Goal: Information Seeking & Learning: Learn about a topic

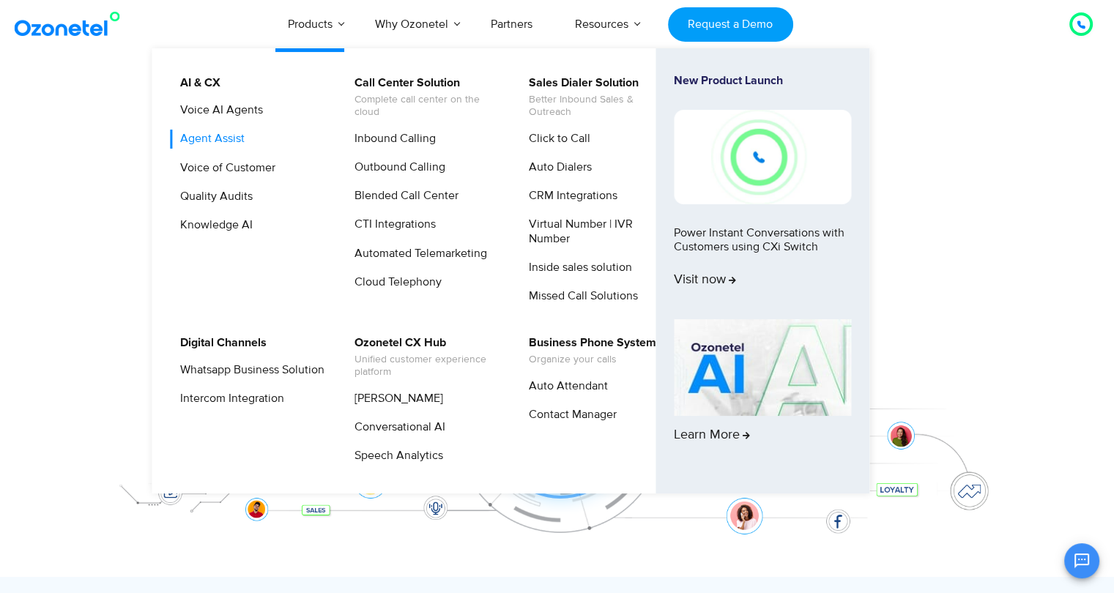
click at [223, 141] on link "Agent Assist" at bounding box center [209, 139] width 76 height 18
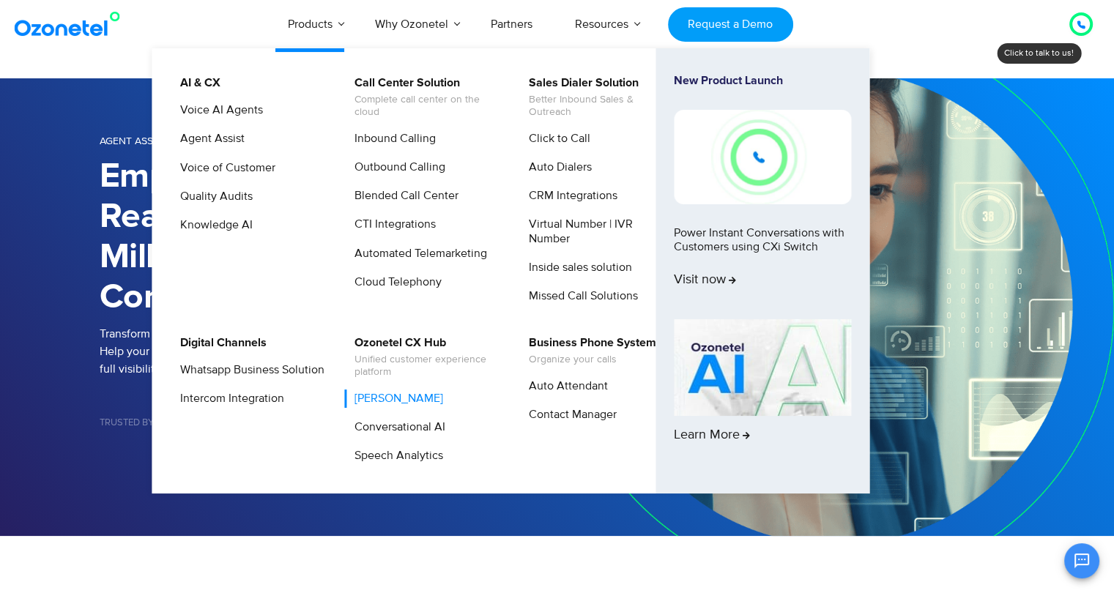
click at [380, 400] on link "[PERSON_NAME]" at bounding box center [395, 399] width 100 height 18
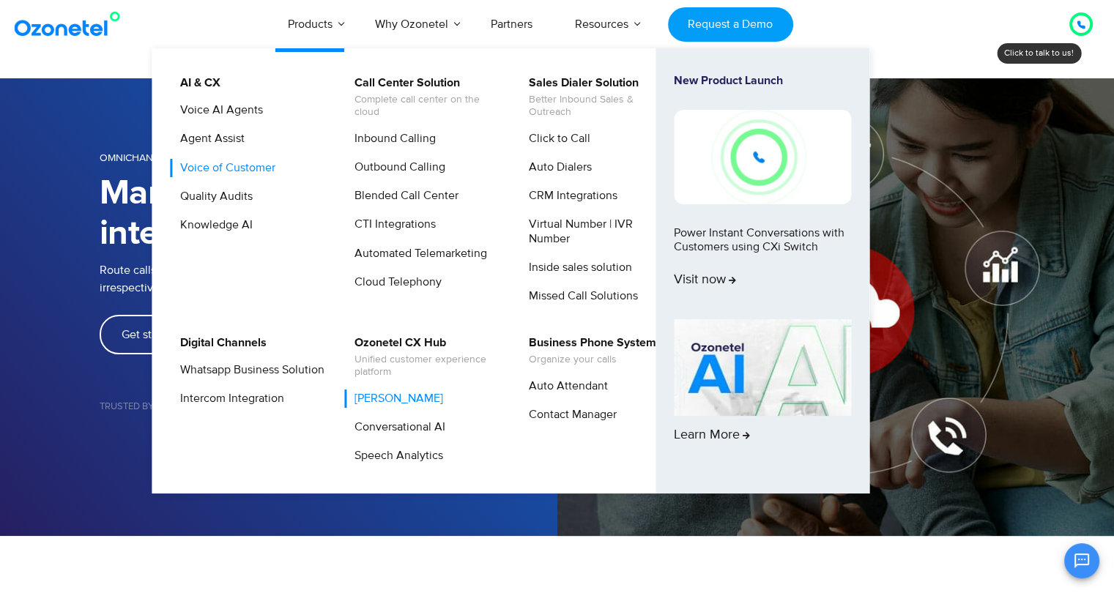
click at [237, 165] on link "Voice of Customer" at bounding box center [224, 168] width 107 height 18
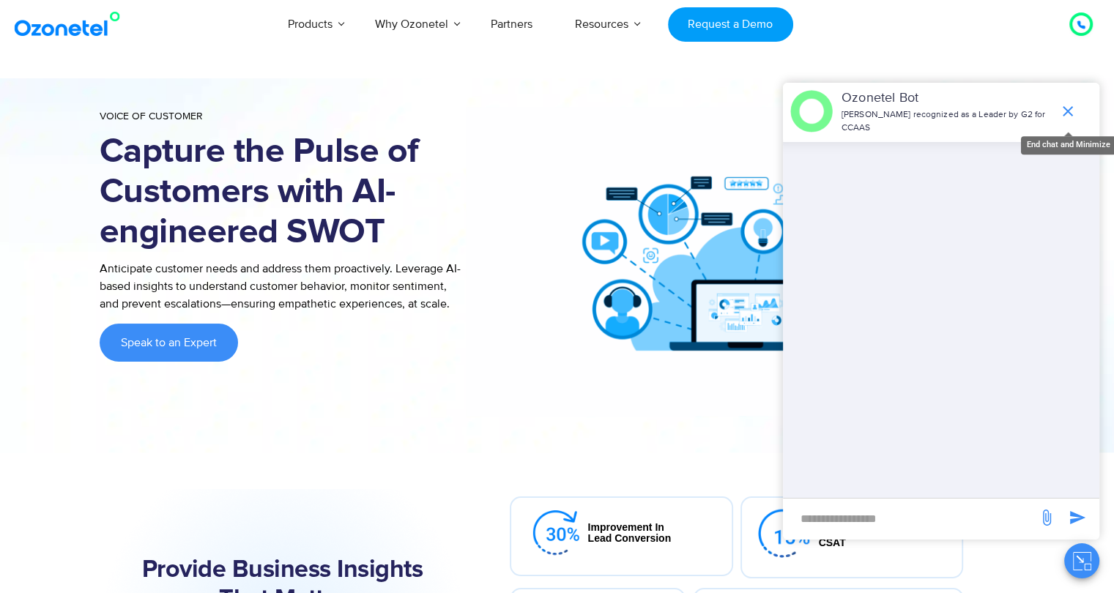
click at [1073, 106] on icon "end chat or minimize" at bounding box center [1068, 112] width 18 height 18
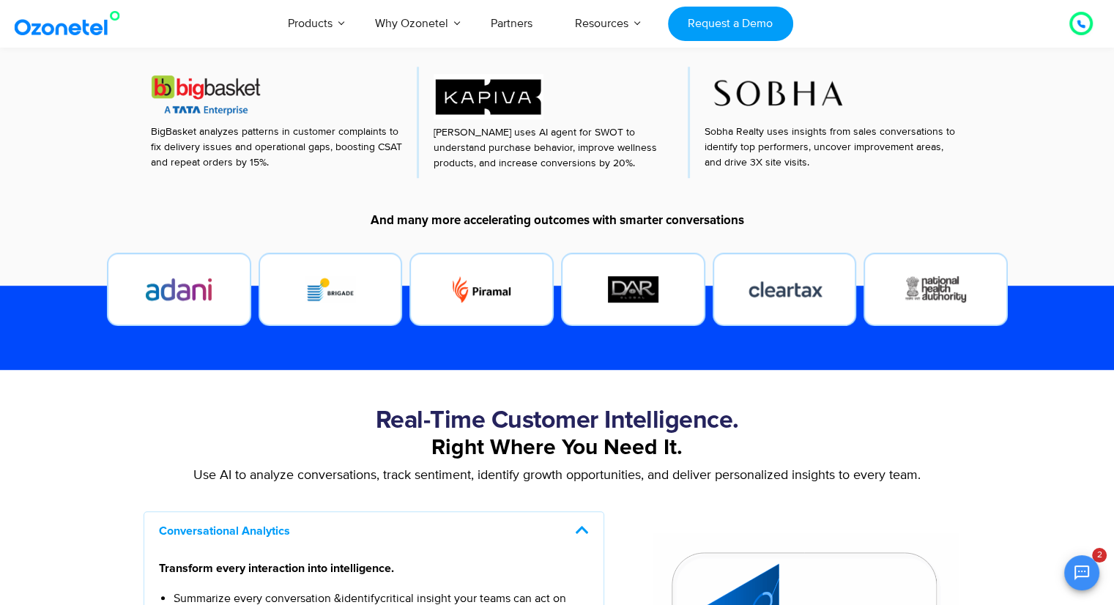
scroll to position [829, 0]
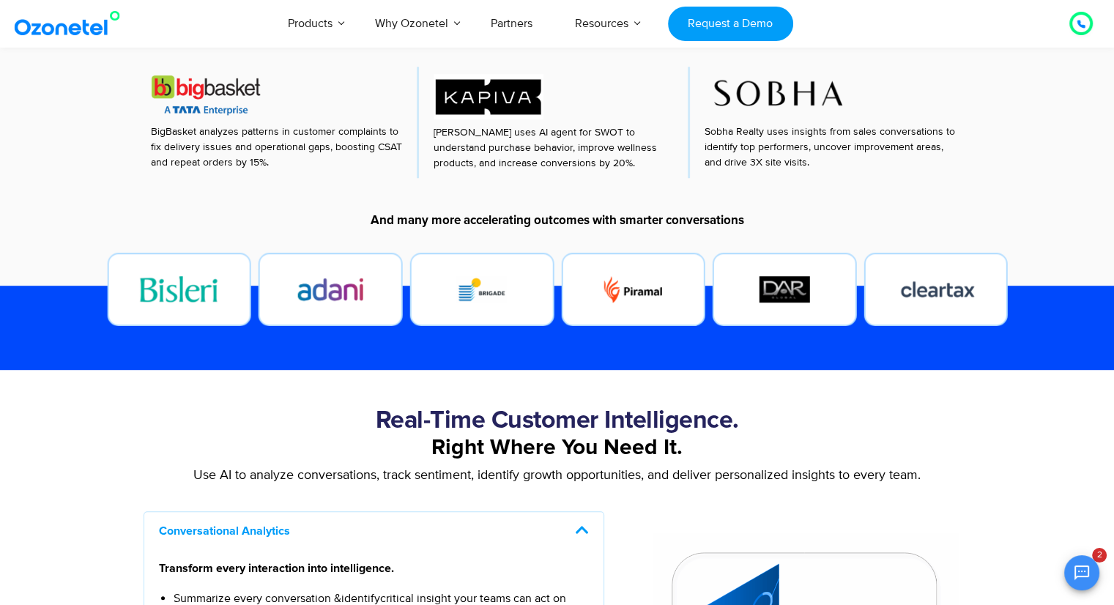
click at [90, 29] on img at bounding box center [70, 23] width 119 height 26
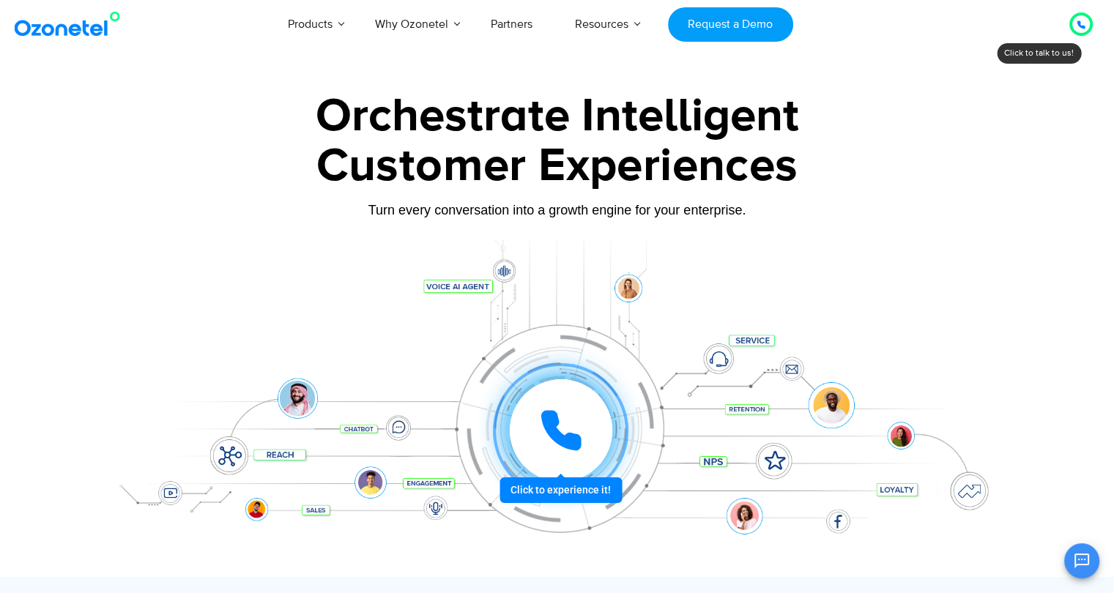
click at [3, 150] on div at bounding box center [557, 327] width 1114 height 499
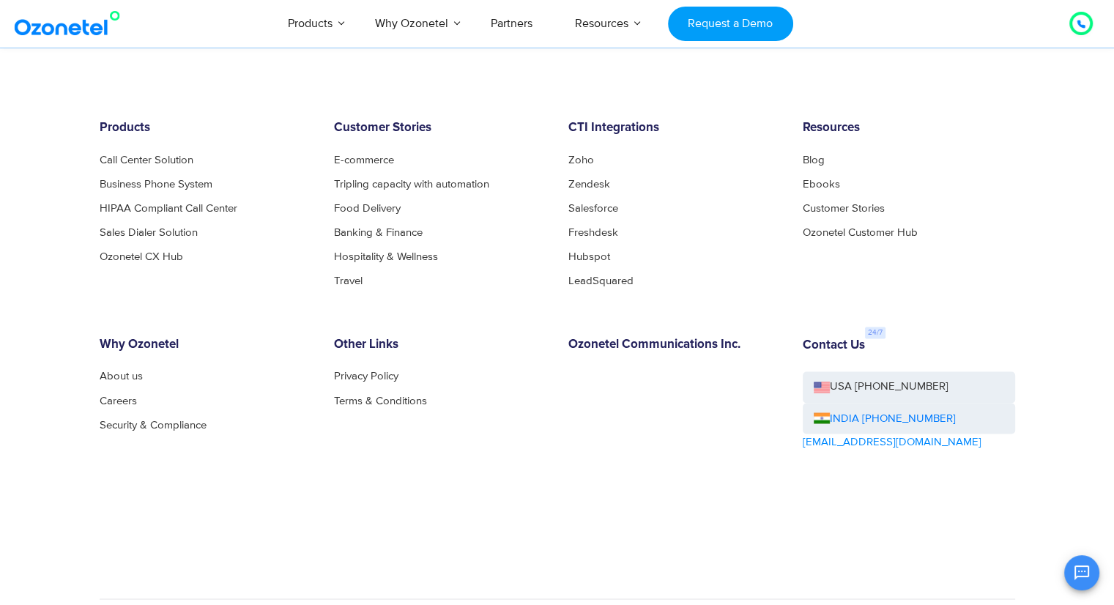
scroll to position [8006, 0]
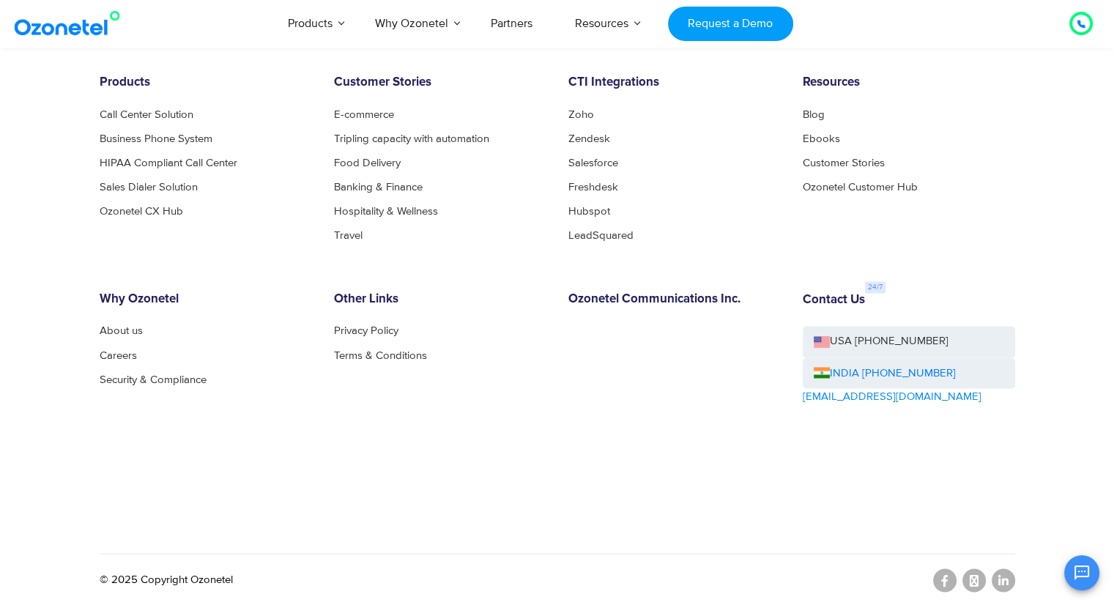
click at [85, 21] on img at bounding box center [70, 23] width 119 height 26
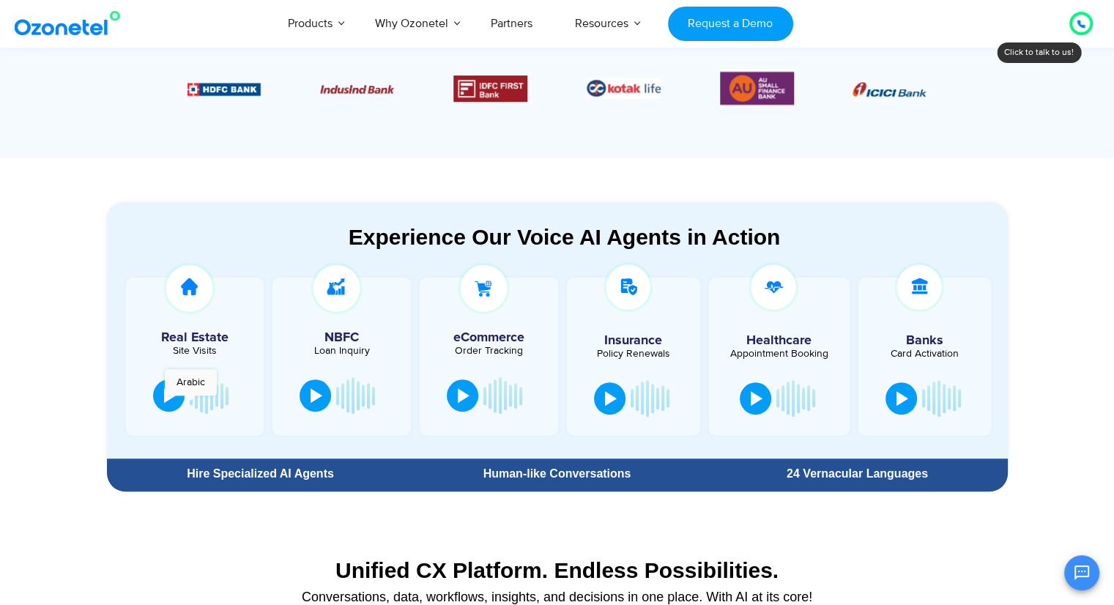
click at [190, 292] on img at bounding box center [189, 288] width 56 height 56
click at [333, 288] on img at bounding box center [336, 288] width 56 height 56
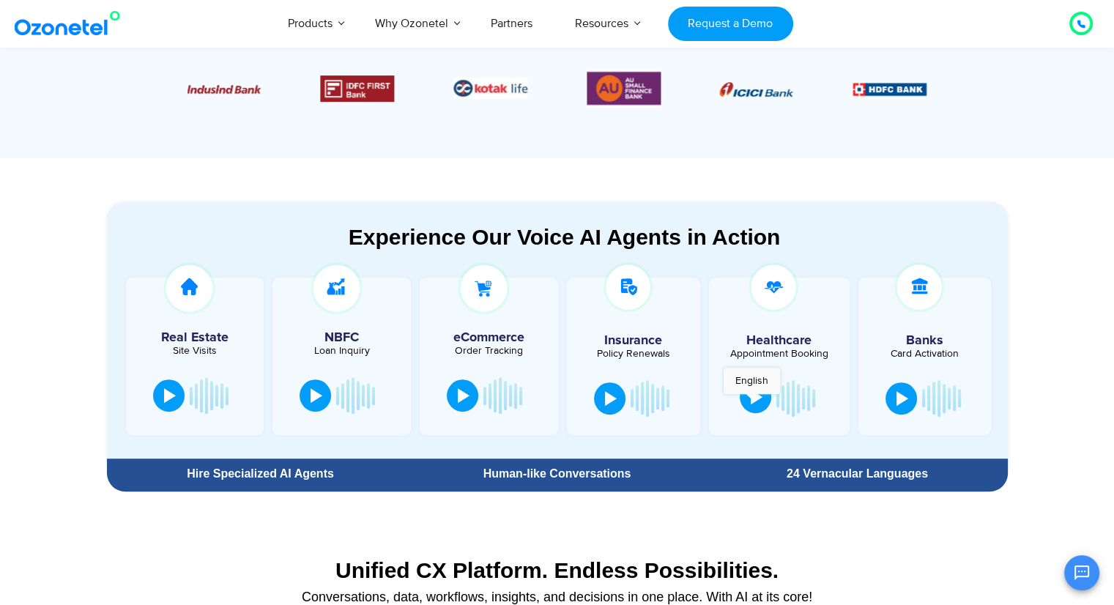
click at [752, 401] on div at bounding box center [757, 397] width 12 height 15
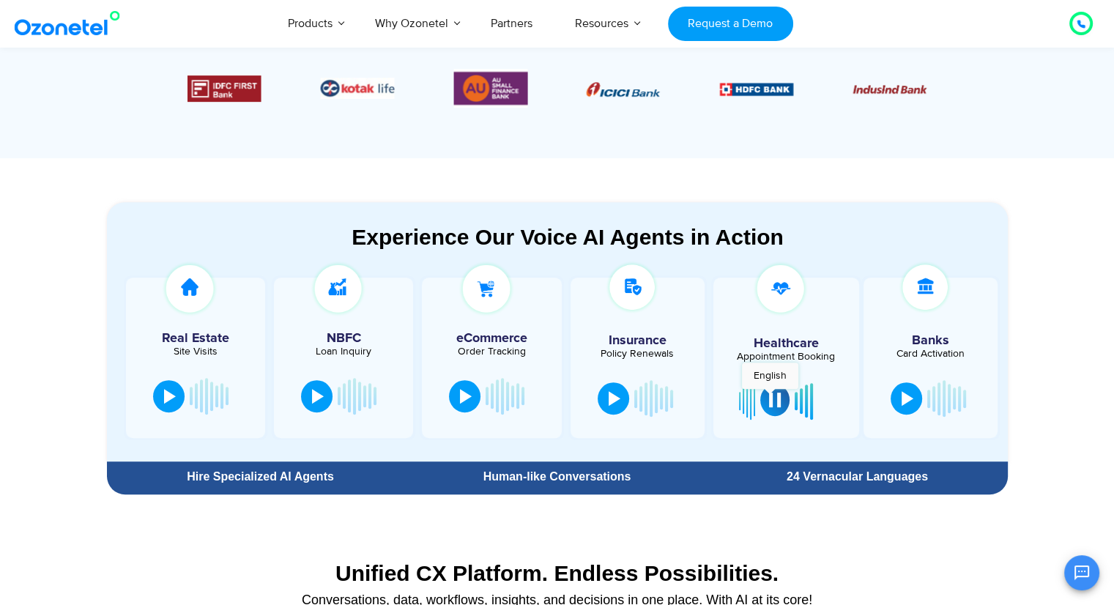
click at [770, 396] on div at bounding box center [775, 400] width 12 height 15
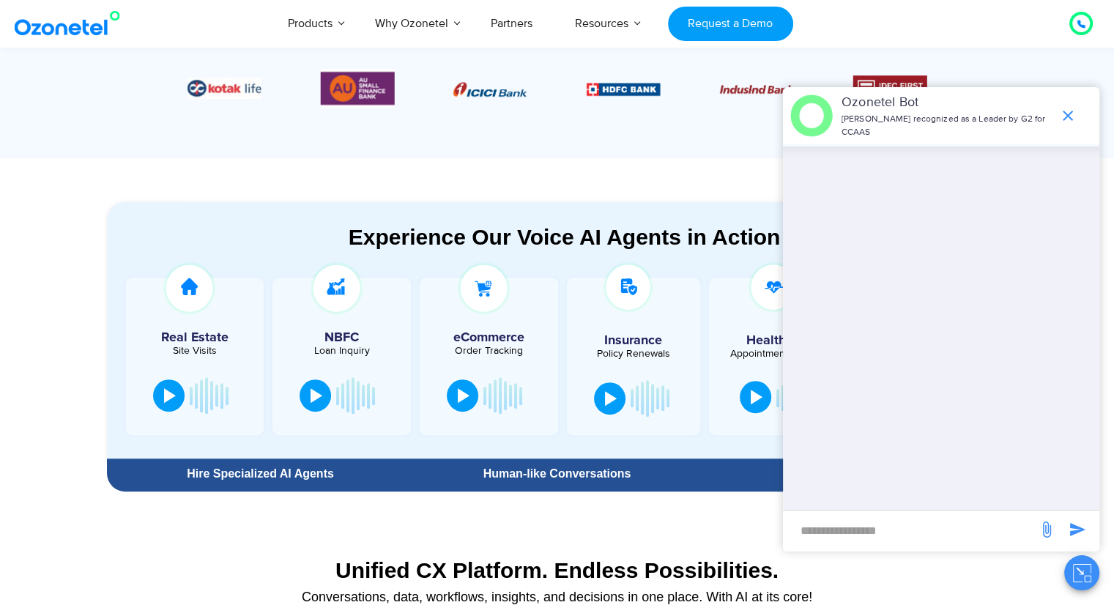
click at [48, 117] on section "Trusted CX Partner for 3,500+ Global Brands Bank & Insurance Capital Markets" at bounding box center [557, 38] width 1114 height 240
click at [1065, 120] on icon "end chat or minimize" at bounding box center [1068, 116] width 18 height 18
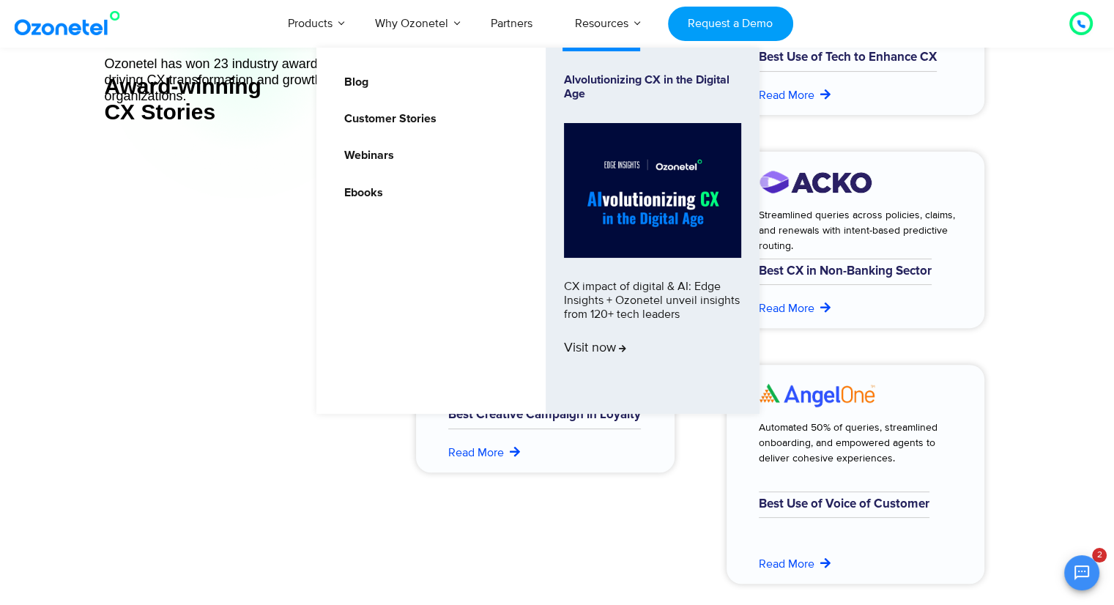
scroll to position [5861, 0]
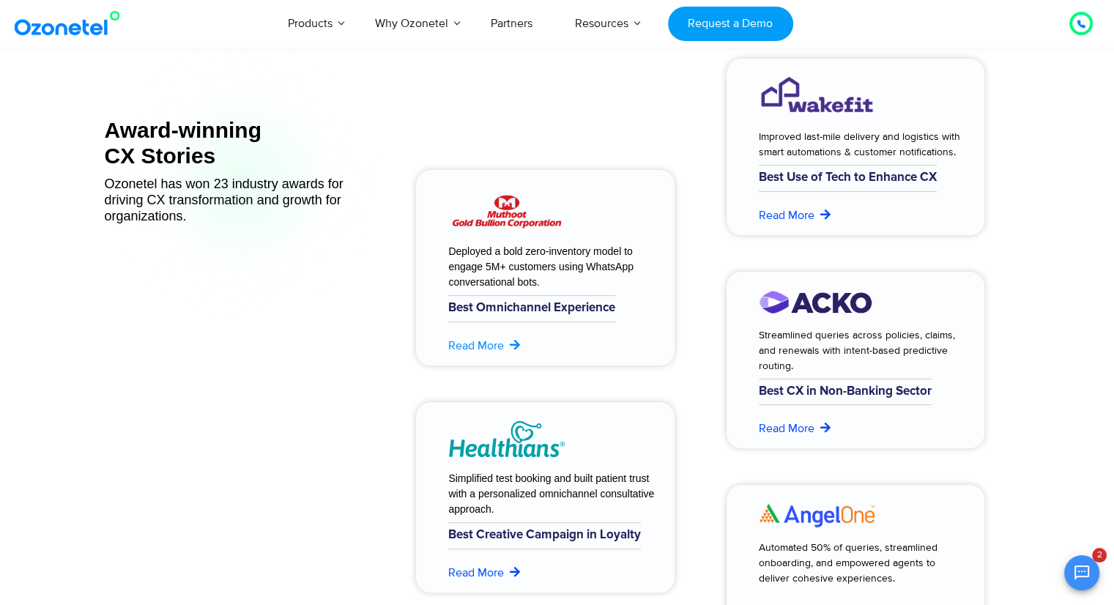
click at [496, 350] on link "Read More" at bounding box center [485, 346] width 74 height 18
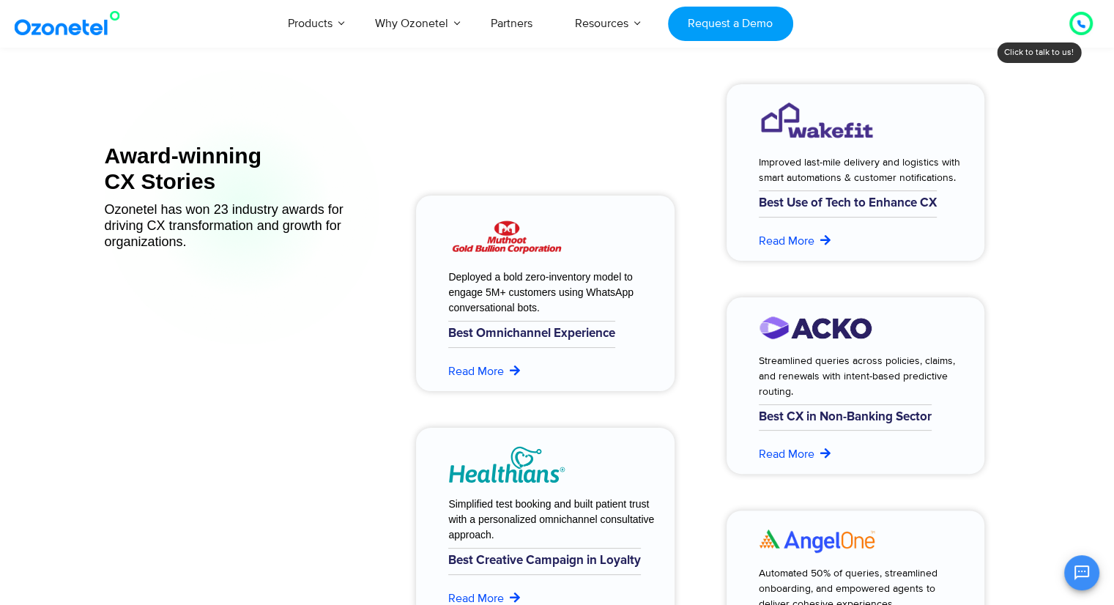
scroll to position [5861, 0]
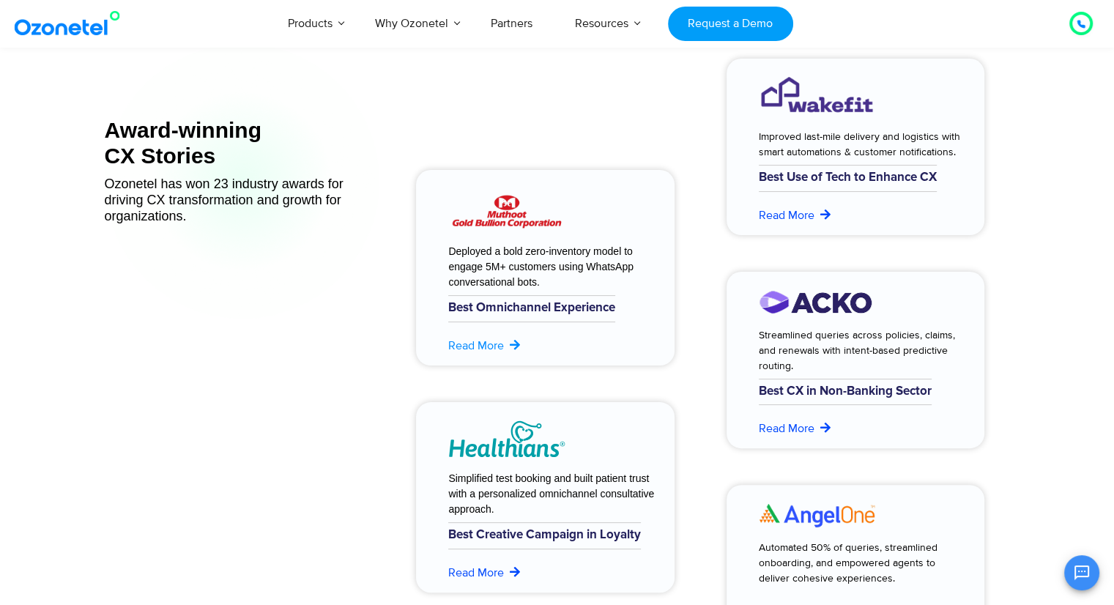
click at [486, 351] on link "Read More" at bounding box center [485, 346] width 74 height 18
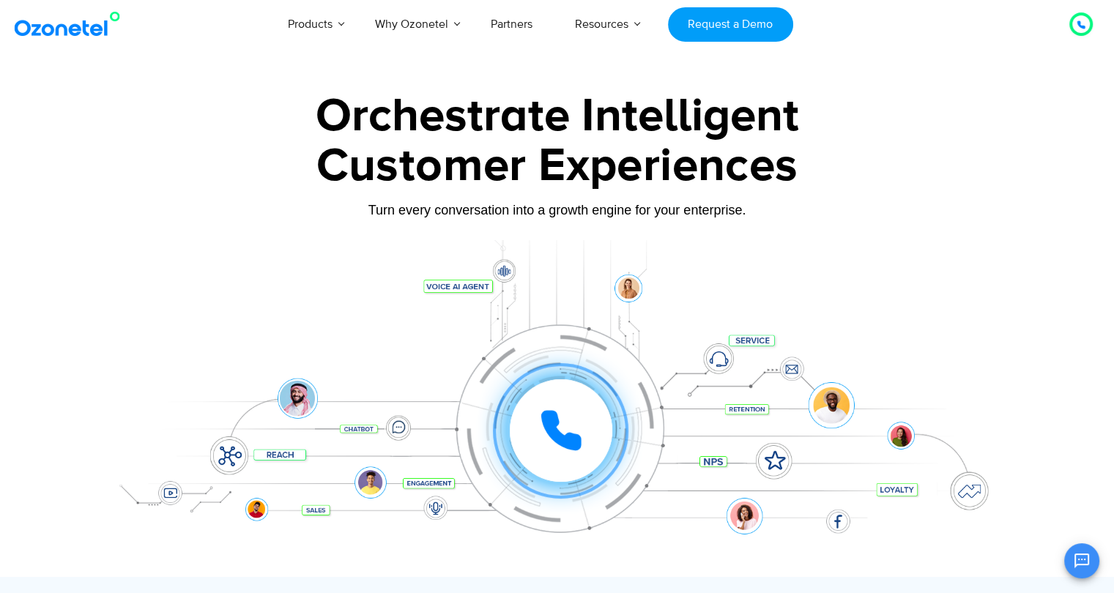
click at [284, 157] on div "Customer Experiences" at bounding box center [558, 166] width 916 height 70
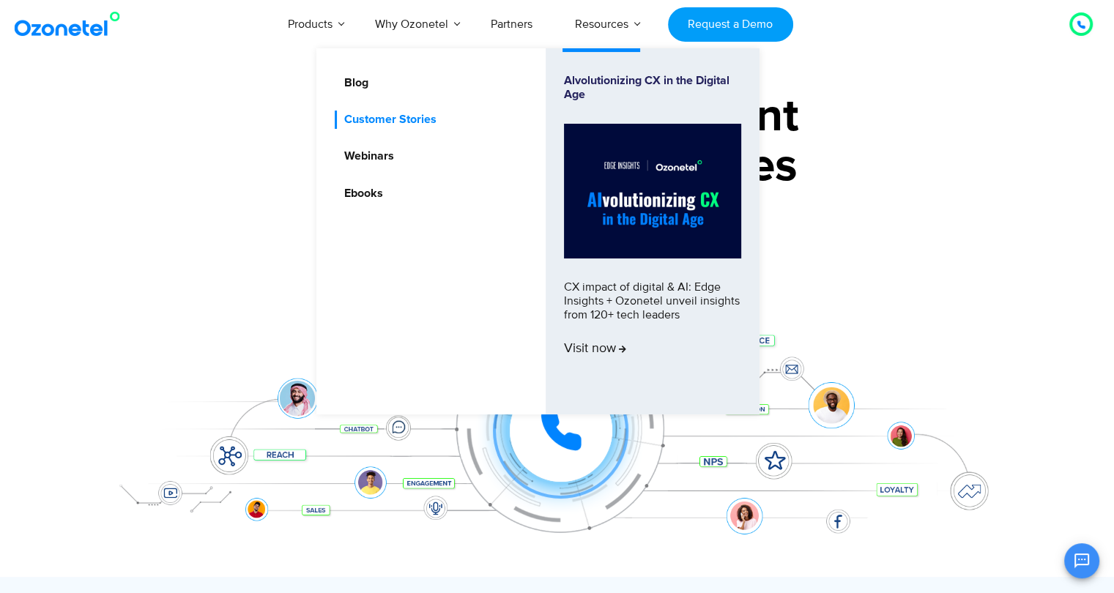
click at [362, 114] on link "Customer Stories" at bounding box center [387, 120] width 104 height 18
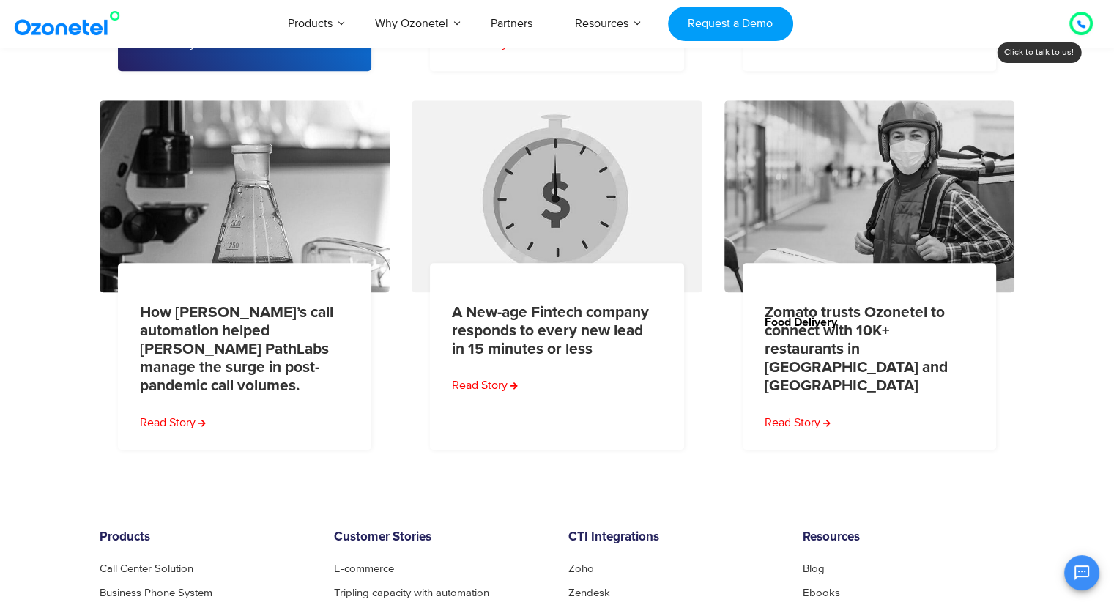
scroll to position [659, 0]
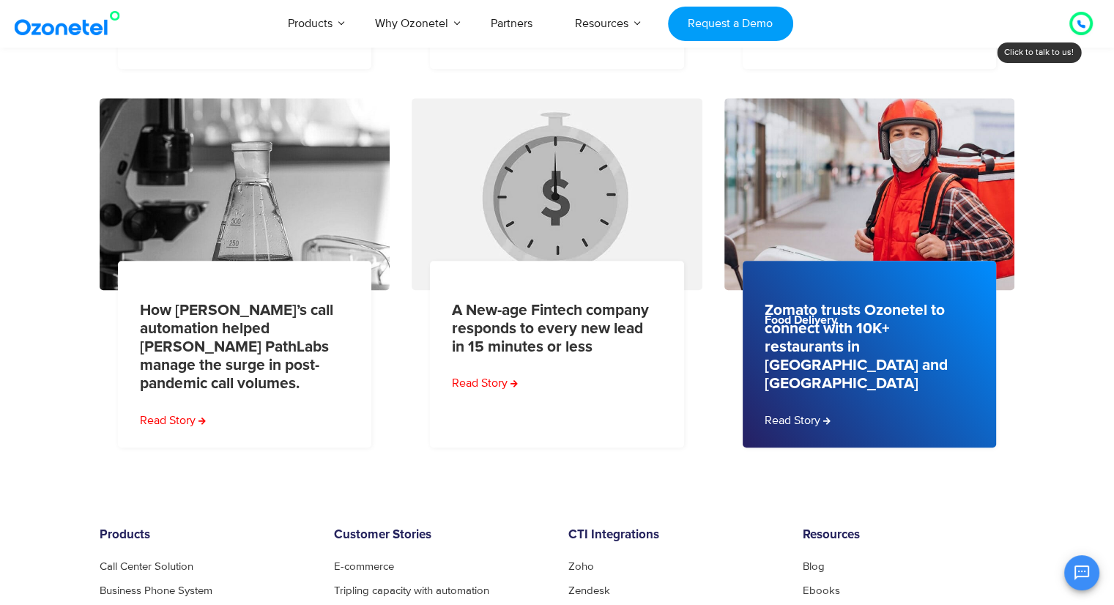
click at [823, 325] on div "Food Delivery" at bounding box center [879, 311] width 273 height 30
click at [794, 412] on link "Read Story" at bounding box center [799, 421] width 69 height 18
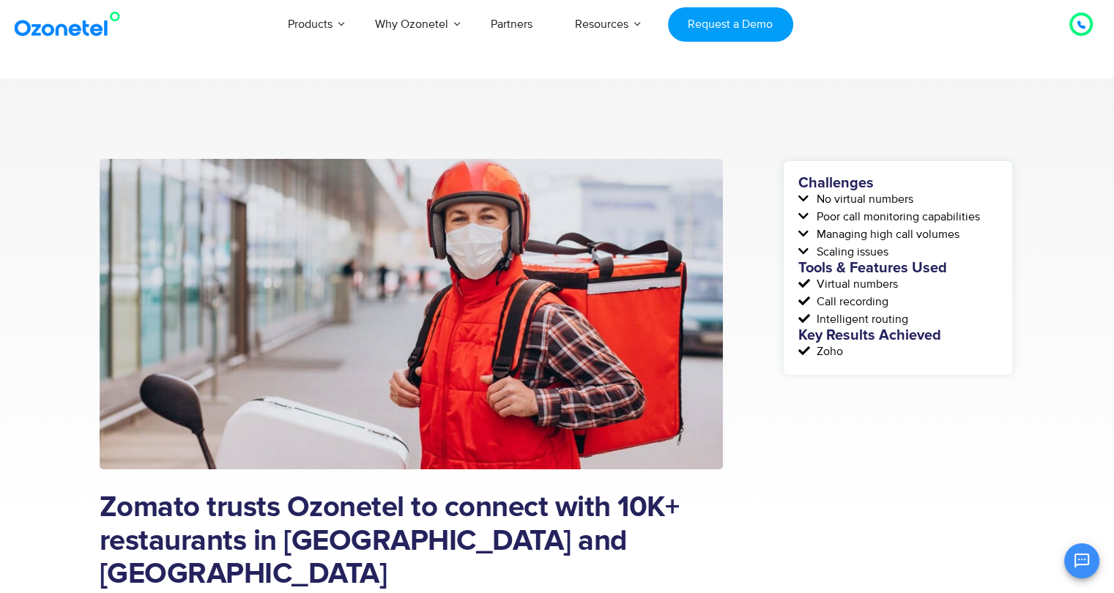
click at [26, 27] on img at bounding box center [70, 24] width 119 height 26
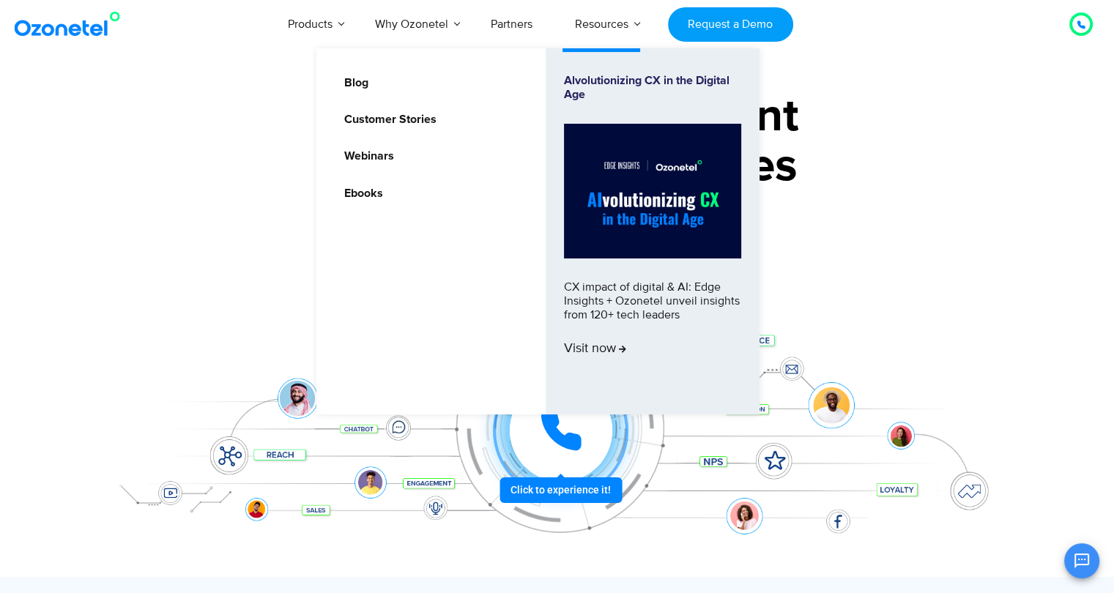
scroll to position [88, 0]
